Goal: Task Accomplishment & Management: Use online tool/utility

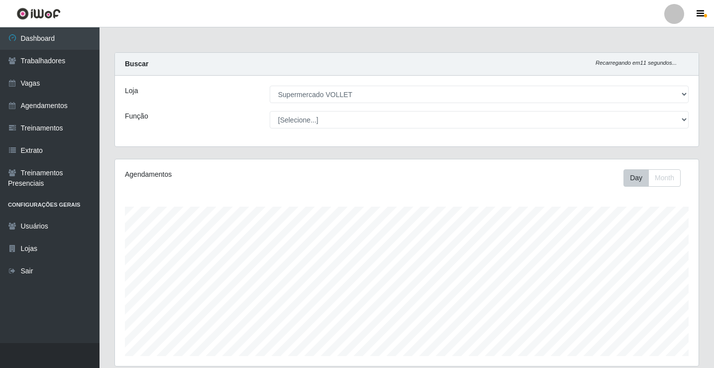
select select "72"
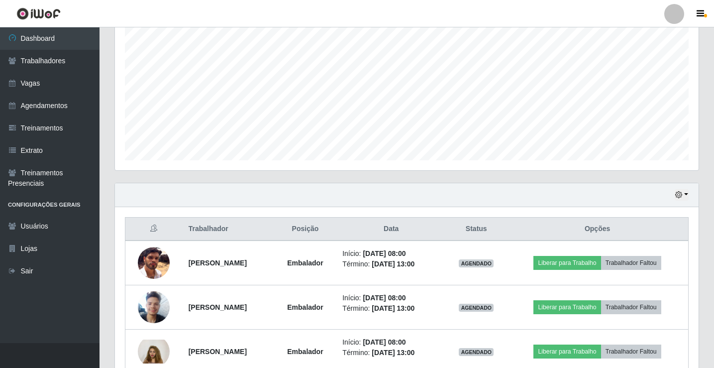
scroll to position [249, 0]
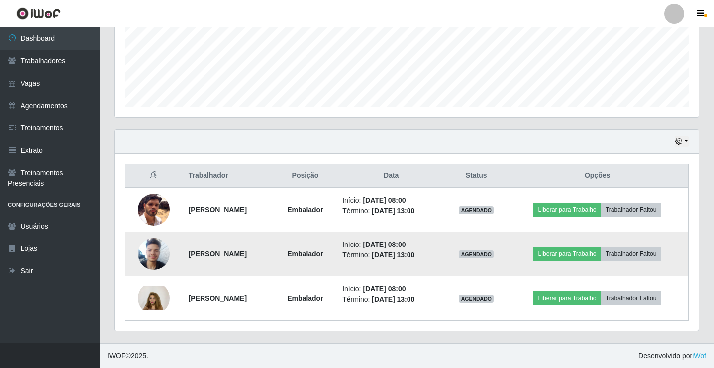
click at [145, 250] on img at bounding box center [154, 253] width 32 height 42
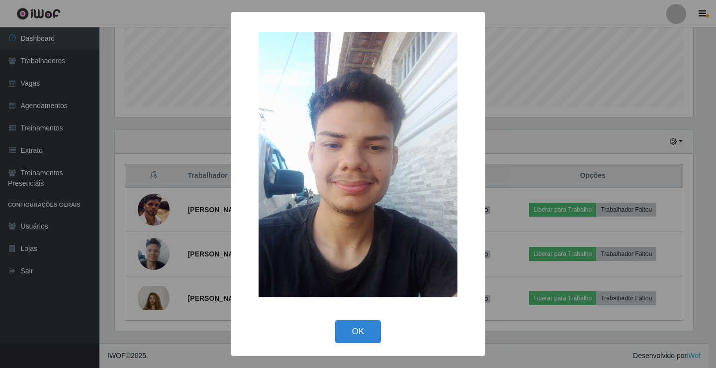
click at [161, 255] on div "× OK Cancel" at bounding box center [358, 184] width 716 height 368
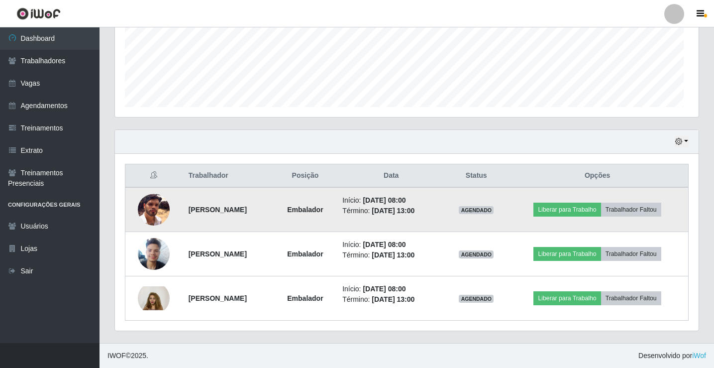
scroll to position [206, 584]
click at [151, 204] on img at bounding box center [154, 210] width 32 height 32
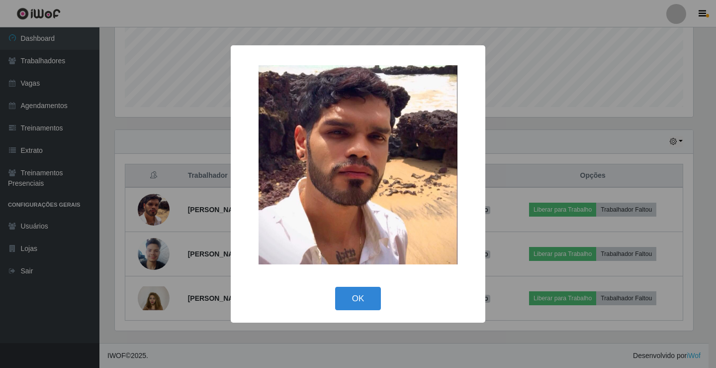
click at [172, 211] on div "× OK Cancel" at bounding box center [358, 184] width 716 height 368
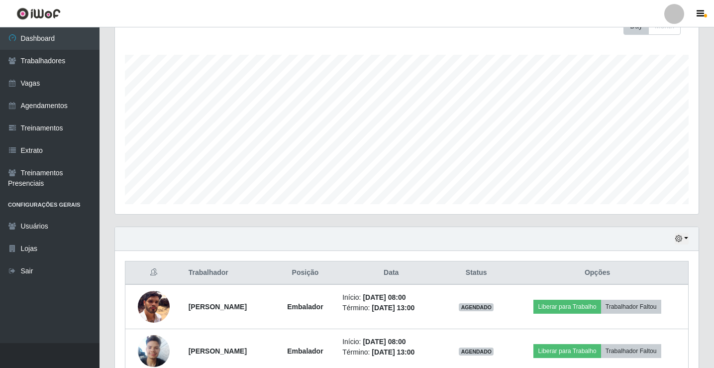
scroll to position [249, 0]
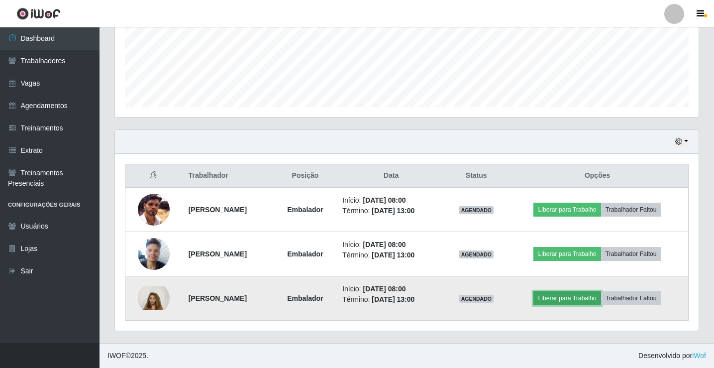
click at [572, 301] on button "Liberar para Trabalho" at bounding box center [566, 298] width 67 height 14
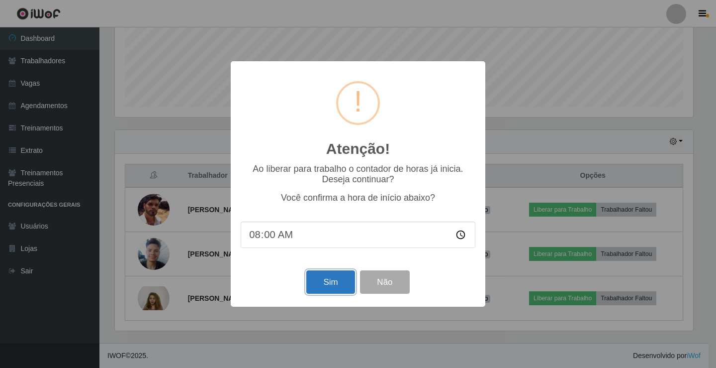
click at [322, 289] on button "Sim" at bounding box center [330, 281] width 48 height 23
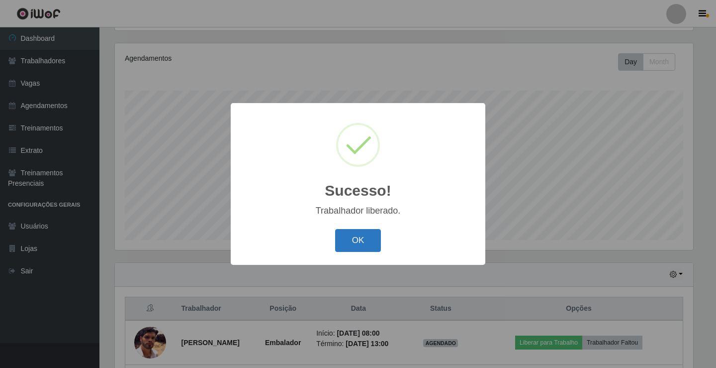
click at [343, 246] on button "OK" at bounding box center [358, 240] width 46 height 23
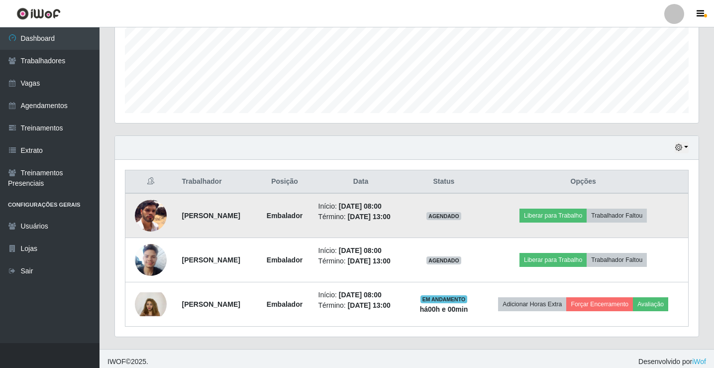
scroll to position [249, 0]
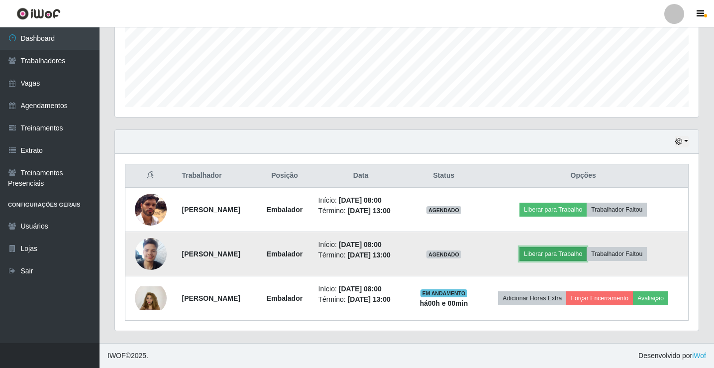
click at [567, 254] on button "Liberar para Trabalho" at bounding box center [552, 254] width 67 height 14
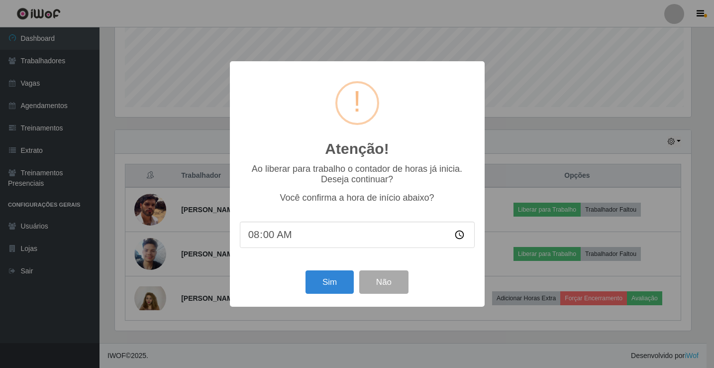
scroll to position [206, 579]
click at [336, 281] on button "Sim" at bounding box center [330, 281] width 48 height 23
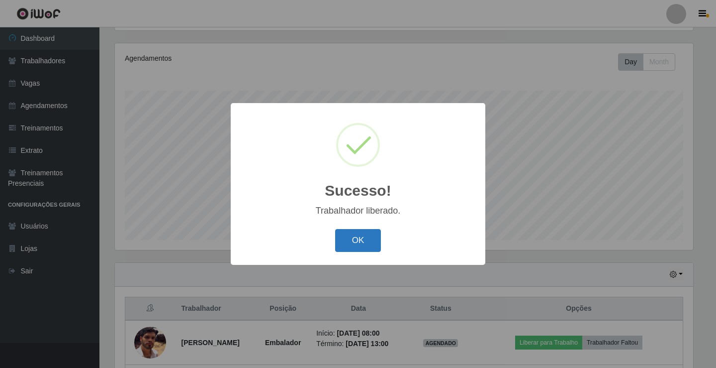
click at [353, 247] on button "OK" at bounding box center [358, 240] width 46 height 23
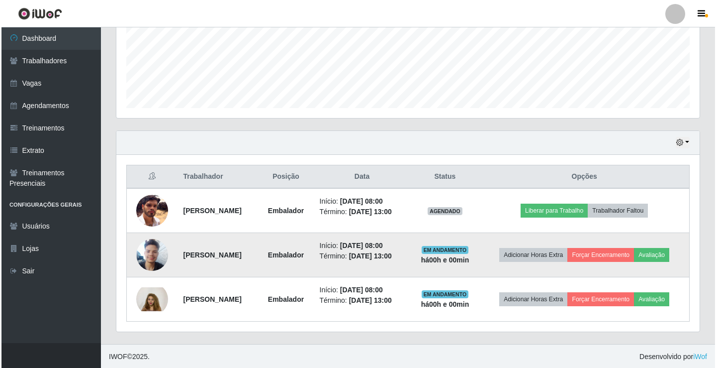
scroll to position [249, 0]
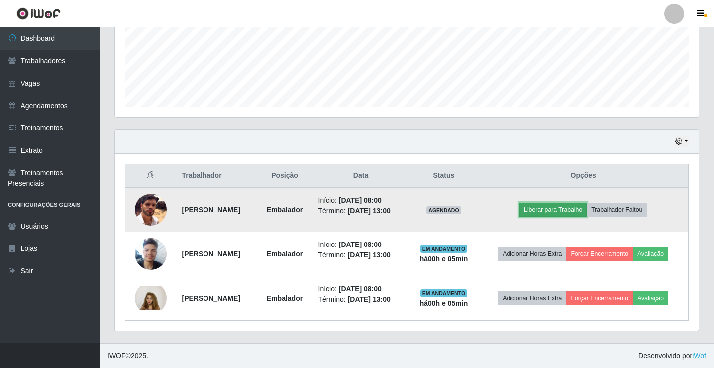
click at [575, 213] on button "Liberar para Trabalho" at bounding box center [552, 209] width 67 height 14
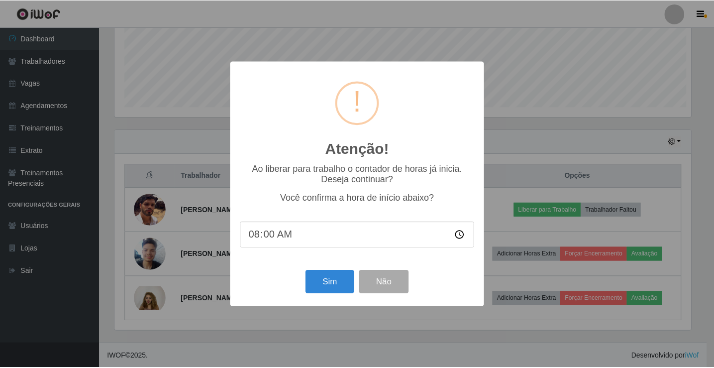
scroll to position [206, 579]
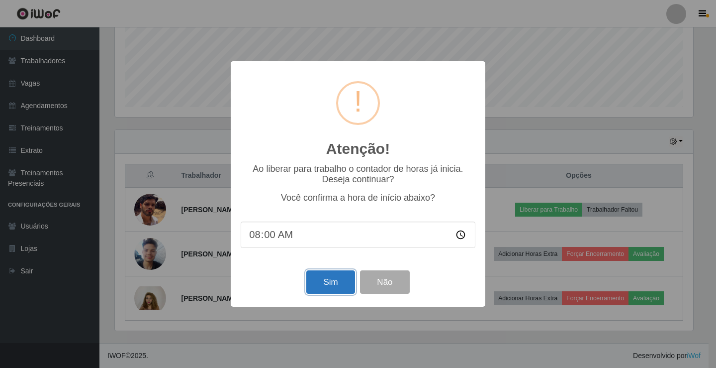
click at [341, 283] on button "Sim" at bounding box center [330, 281] width 48 height 23
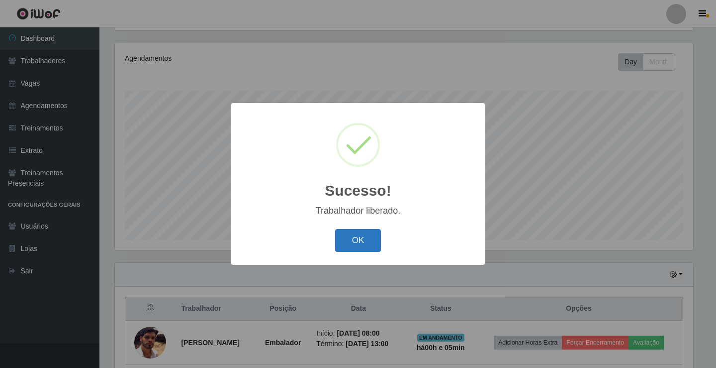
click at [361, 244] on button "OK" at bounding box center [358, 240] width 46 height 23
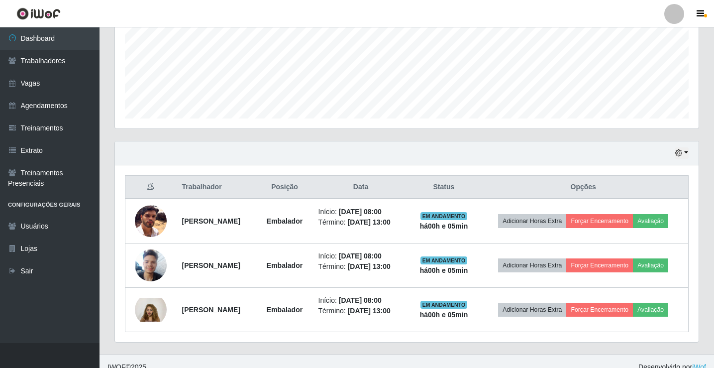
scroll to position [249, 0]
